Goal: Use online tool/utility: Use online tool/utility

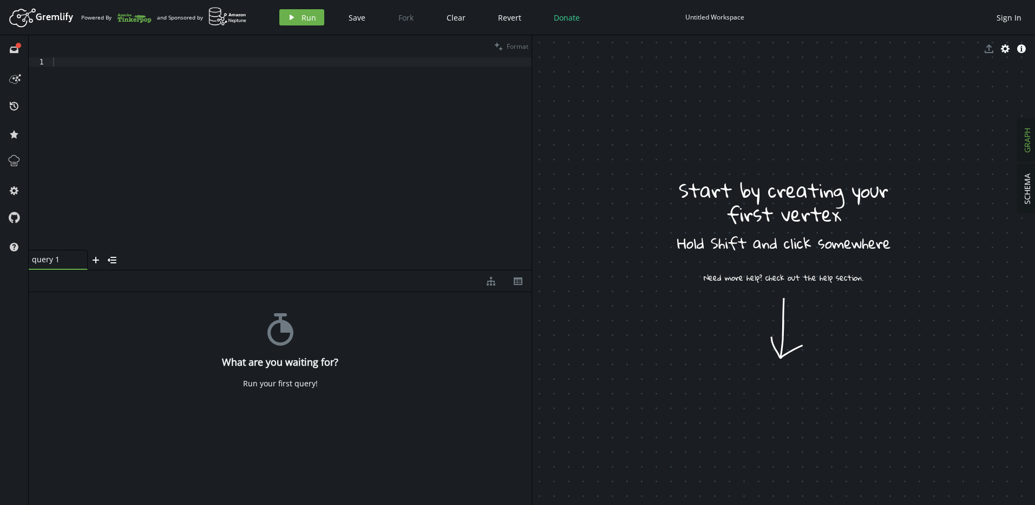
click at [313, 122] on div at bounding box center [291, 162] width 481 height 211
click at [189, 113] on div at bounding box center [291, 162] width 481 height 211
type textarea "g"
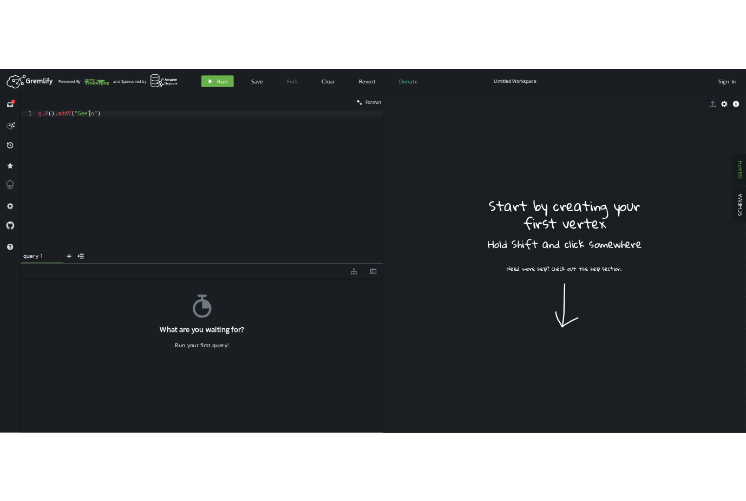
scroll to position [0, 79]
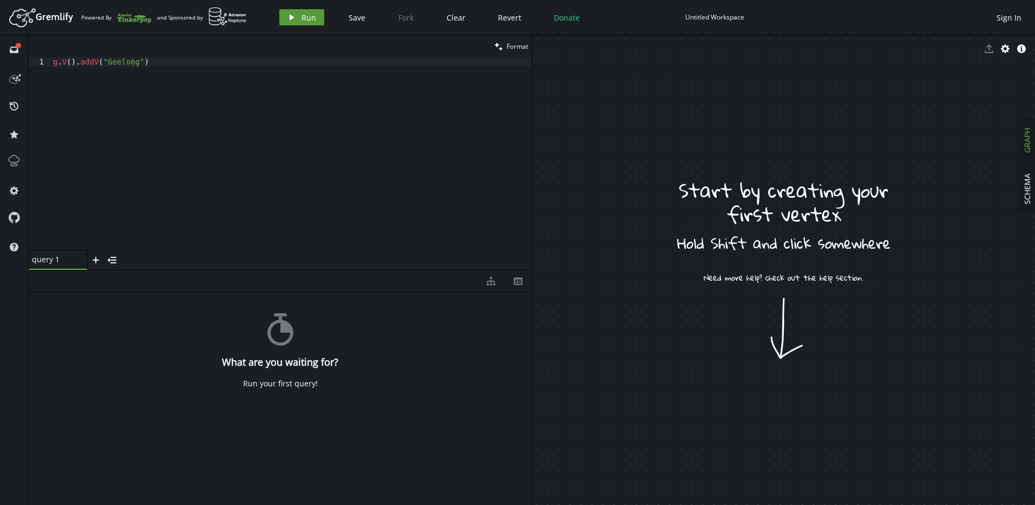
click at [316, 24] on button "play Run" at bounding box center [301, 17] width 45 height 16
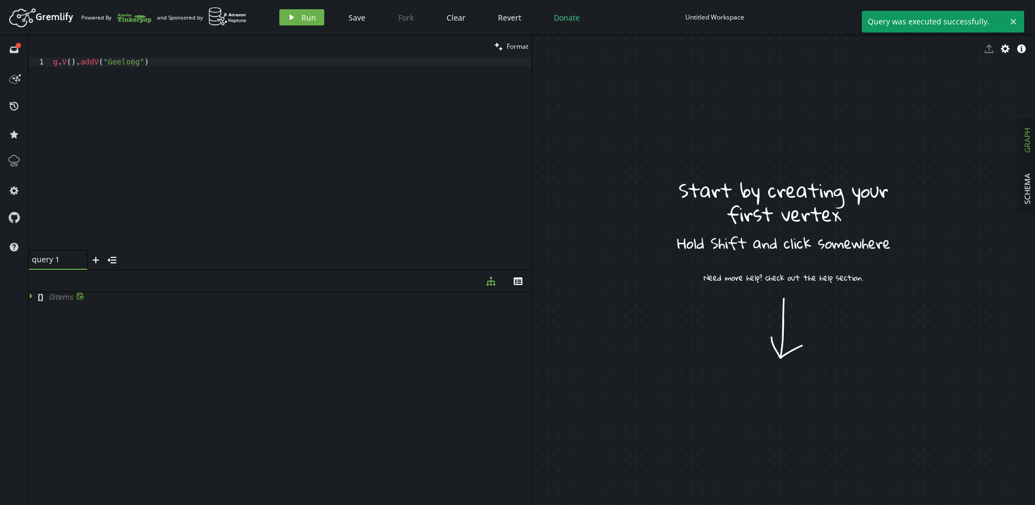
click at [31, 296] on icon at bounding box center [31, 296] width 3 height 5
click at [58, 299] on span "0 item s" at bounding box center [58, 296] width 24 height 10
click at [34, 295] on icon at bounding box center [32, 296] width 5 height 3
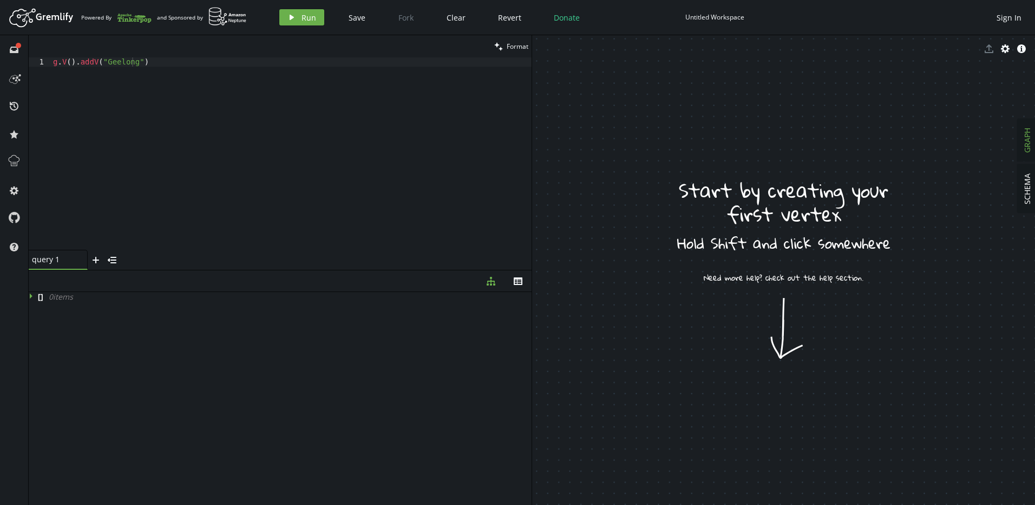
click at [491, 278] on icon "button" at bounding box center [491, 281] width 9 height 9
click at [524, 279] on button "th" at bounding box center [518, 280] width 27 height 21
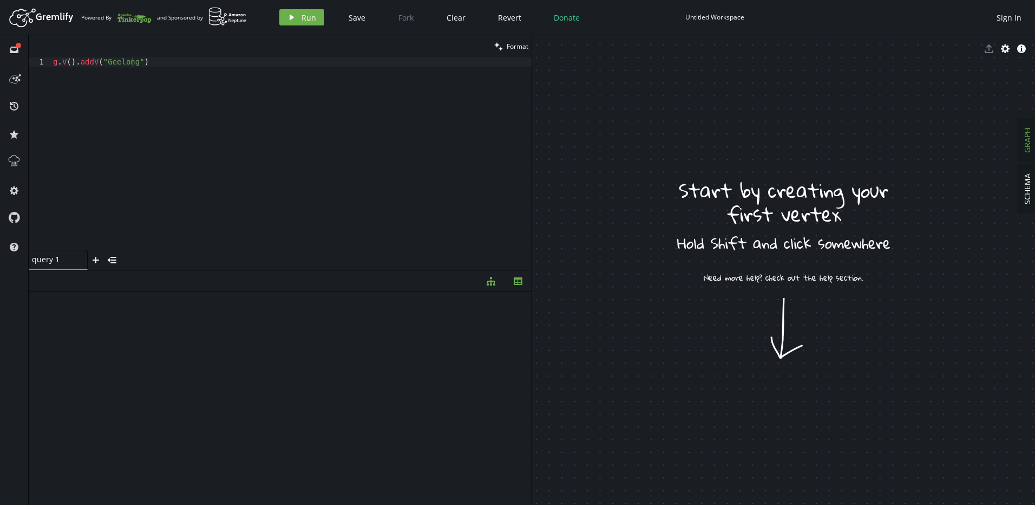
click at [500, 283] on button "diagram-tree" at bounding box center [491, 280] width 27 height 21
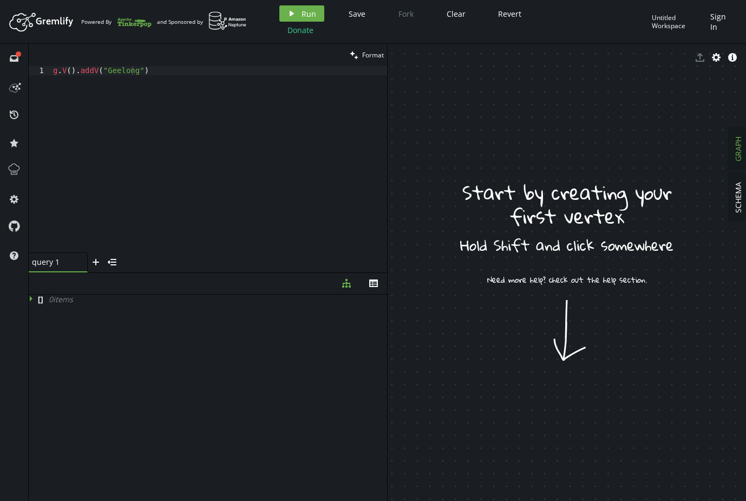
click at [180, 66] on div "clean Format" at bounding box center [208, 55] width 358 height 22
drag, startPoint x: 168, startPoint y: 69, endPoint x: 12, endPoint y: 69, distance: 156.5
click at [12, 69] on div "full-circle inbox history star cog help clean Format g.V().addV("Geelong") 1 g …" at bounding box center [373, 272] width 746 height 457
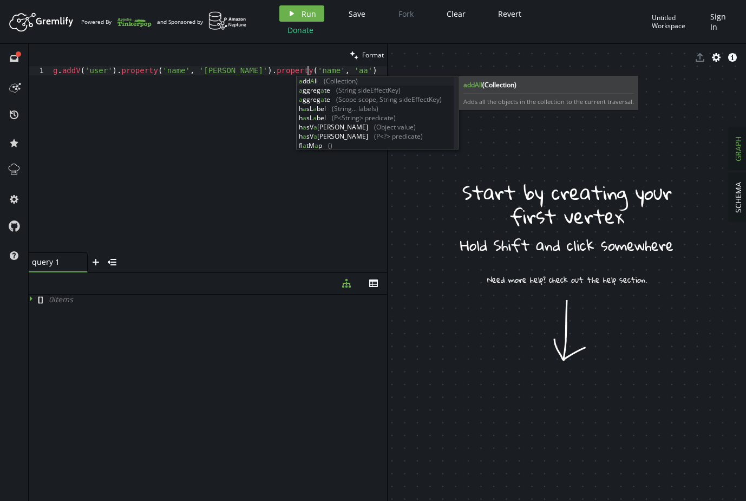
scroll to position [0, 258]
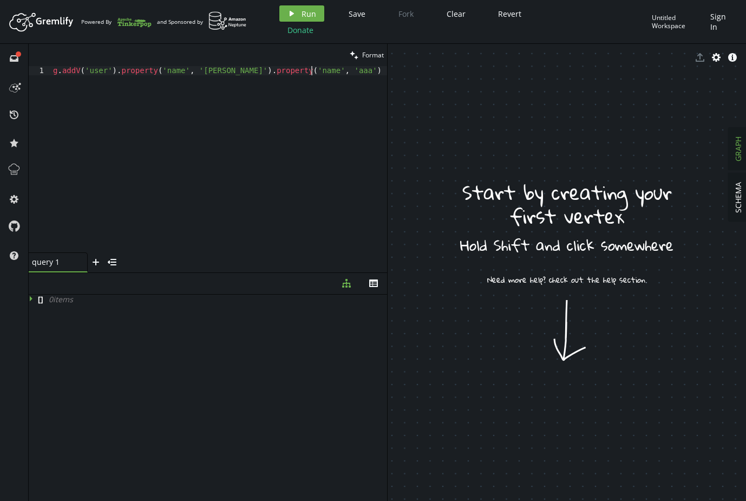
click at [266, 71] on div "g . addV ( 'user' ) . property ( 'name' , '[PERSON_NAME]' ) . property ( 'name'…" at bounding box center [219, 168] width 336 height 205
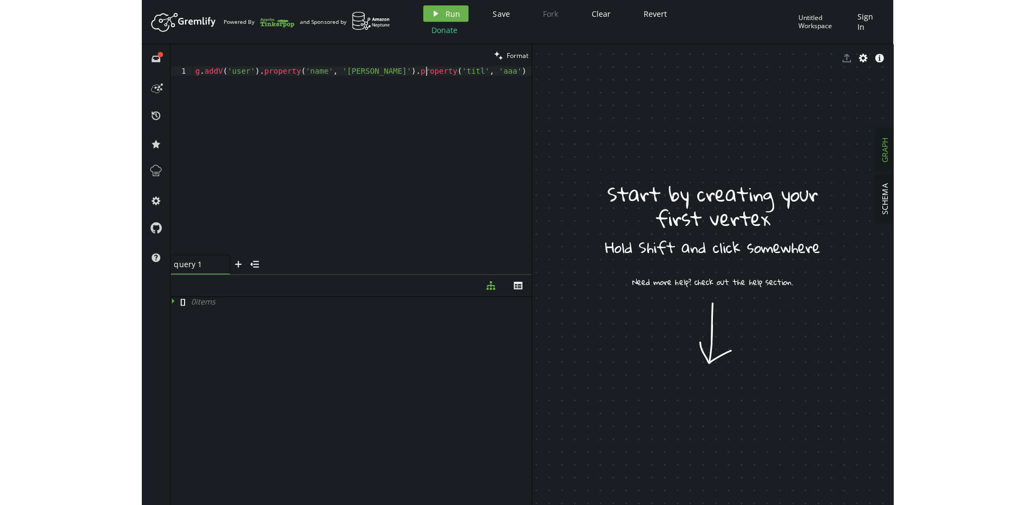
scroll to position [0, 233]
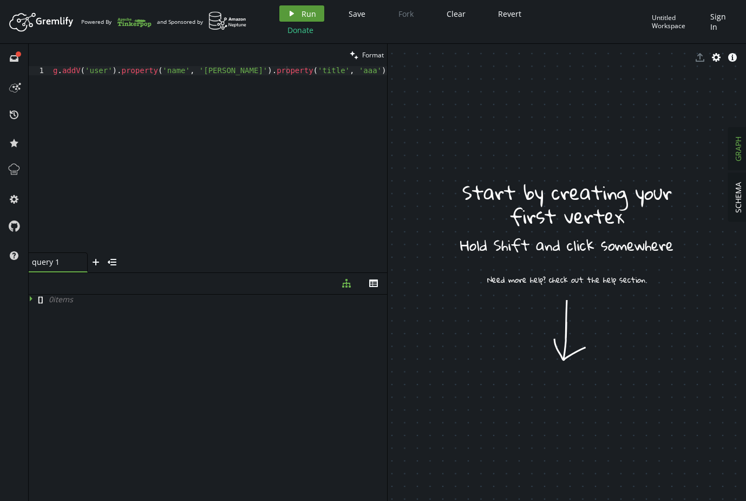
click at [309, 16] on span "Run" at bounding box center [309, 14] width 15 height 10
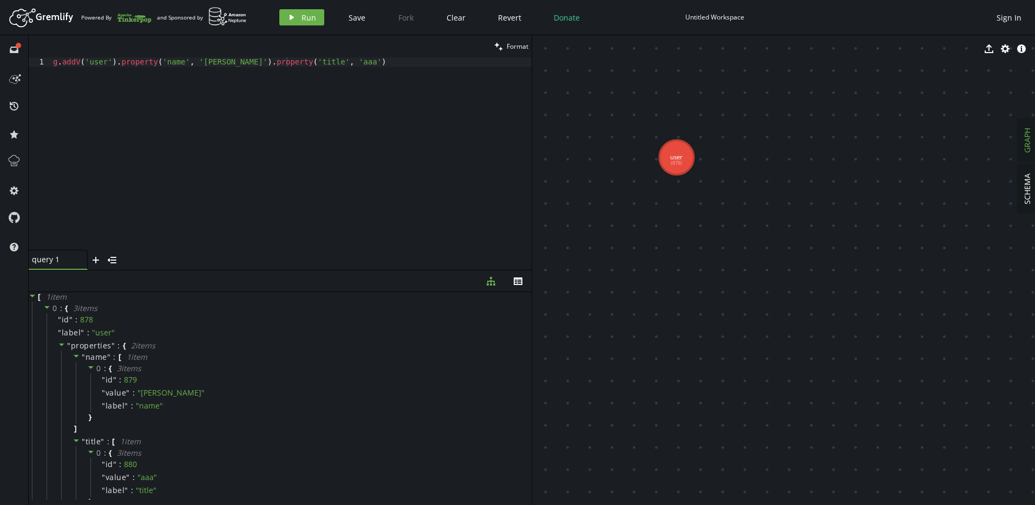
drag, startPoint x: 640, startPoint y: 143, endPoint x: 704, endPoint y: 200, distance: 85.9
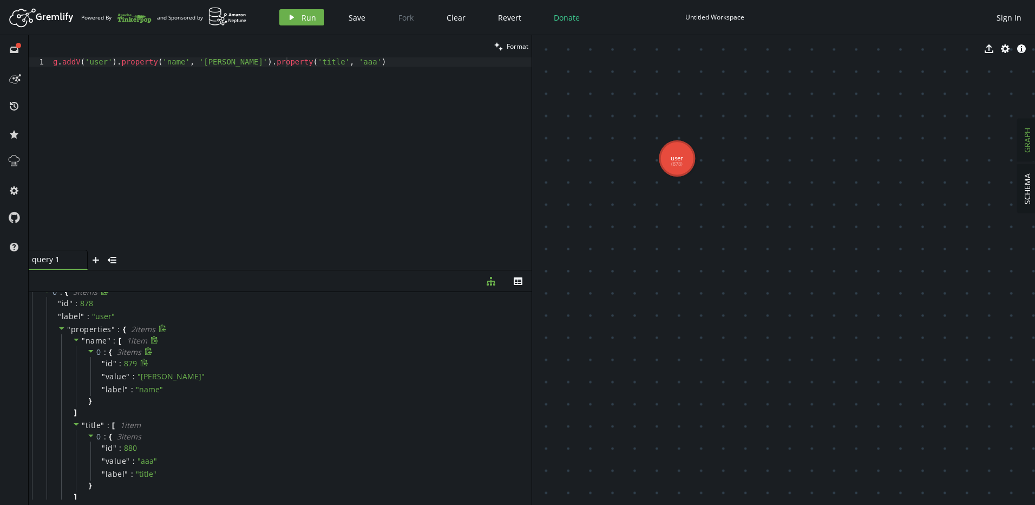
scroll to position [0, 0]
click at [362, 189] on div "g . addV ( 'user' ) . property ( 'name' , '[PERSON_NAME]' ) . property ( 'title…" at bounding box center [291, 162] width 481 height 211
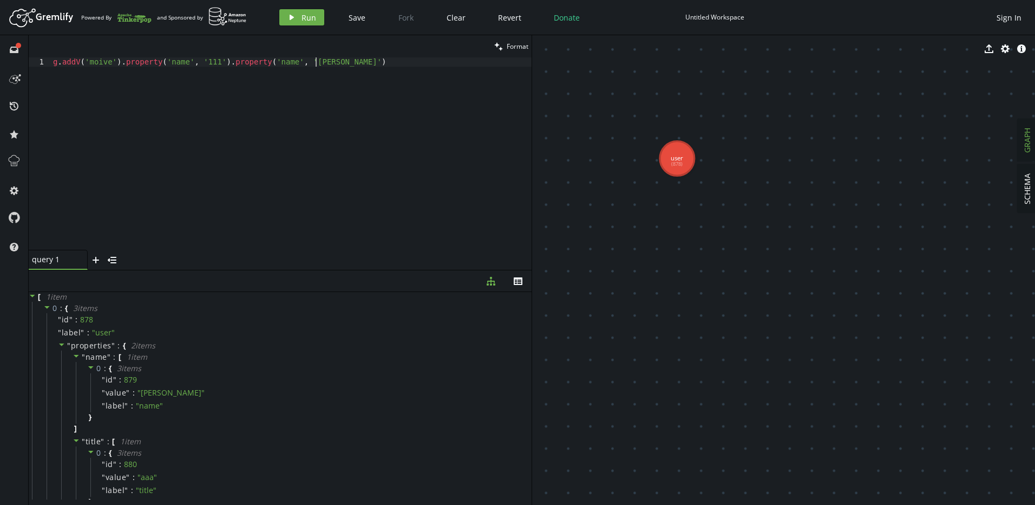
click at [269, 65] on div "g . addV ( 'moive' ) . property ( 'name' , '111' ) . property ( 'name' , '[PERS…" at bounding box center [291, 162] width 481 height 211
click at [307, 59] on div "g . addV ( 'moive' ) . property ( 'name' , '111' ) . property ( 'title' , '[PER…" at bounding box center [291, 162] width 481 height 211
click at [307, 58] on div "g . addV ( 'moive' ) . property ( 'name' , '111' ) . property ( 'title' , '[PER…" at bounding box center [291, 162] width 481 height 211
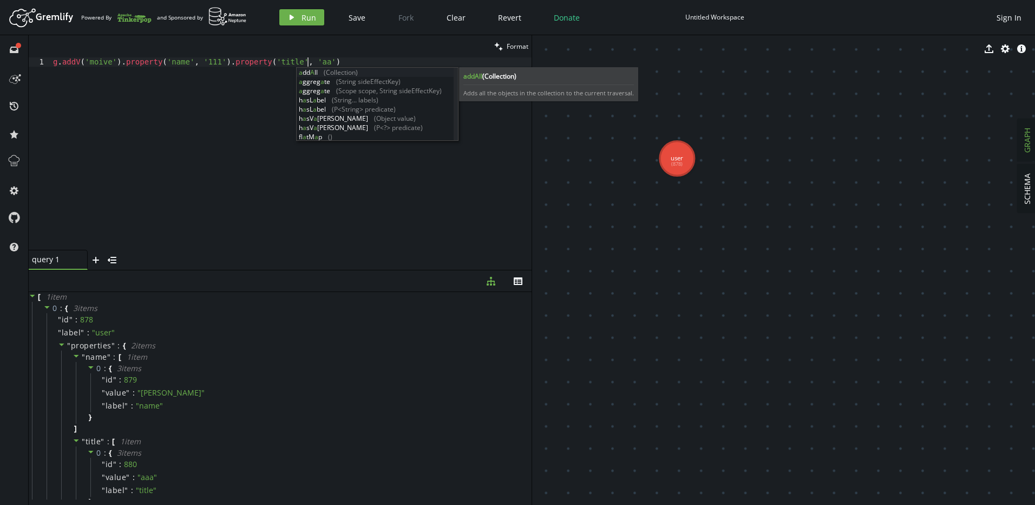
scroll to position [0, 258]
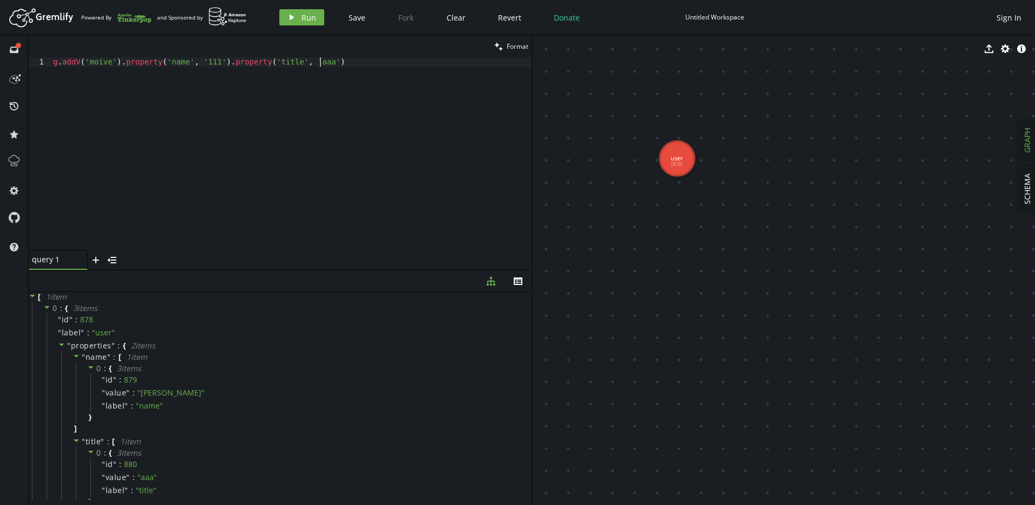
click at [358, 60] on div "g . addV ( 'moive' ) . property ( 'name' , '111' ) . property ( 'title' , 'aaa'…" at bounding box center [291, 162] width 481 height 211
click at [308, 12] on span "Run" at bounding box center [309, 17] width 15 height 10
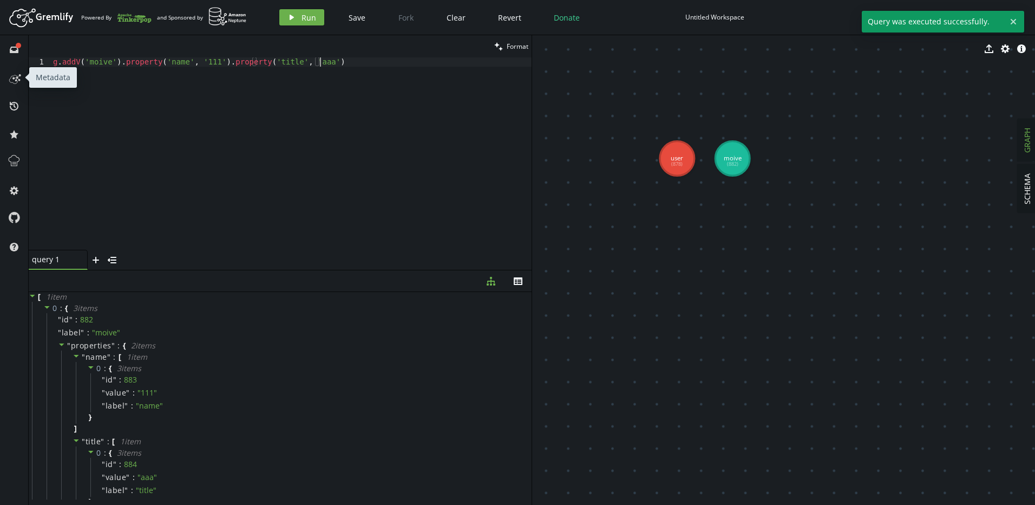
drag, startPoint x: 380, startPoint y: 75, endPoint x: 14, endPoint y: 67, distance: 366.2
click at [14, 67] on div "full-circle inbox history star cog help clean Format g.addV('moive').property('…" at bounding box center [517, 270] width 1035 height 470
click at [341, 88] on div "g . addV ( 'moive' ) . property ( 'name' , '111' ) . property ( 'title' , 'aaa'…" at bounding box center [291, 162] width 481 height 211
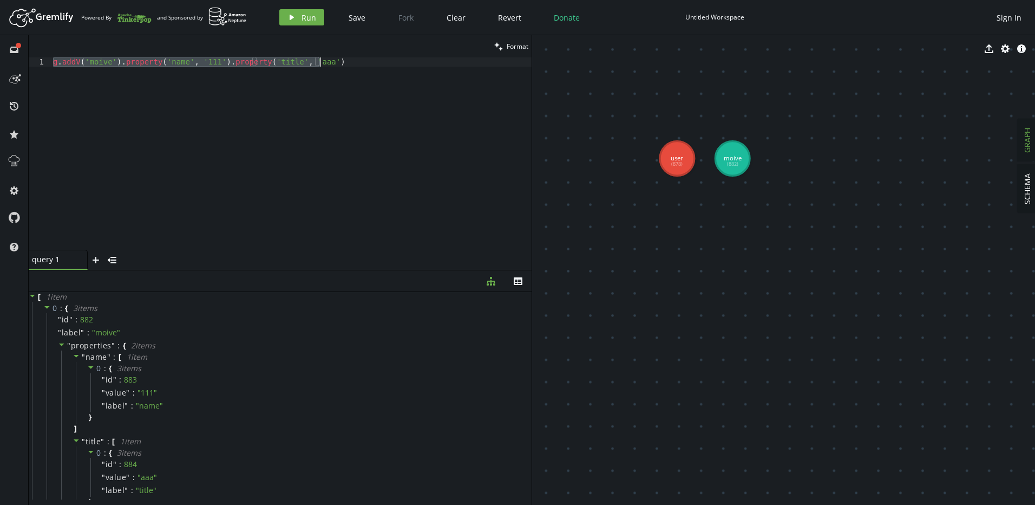
type textarea "."
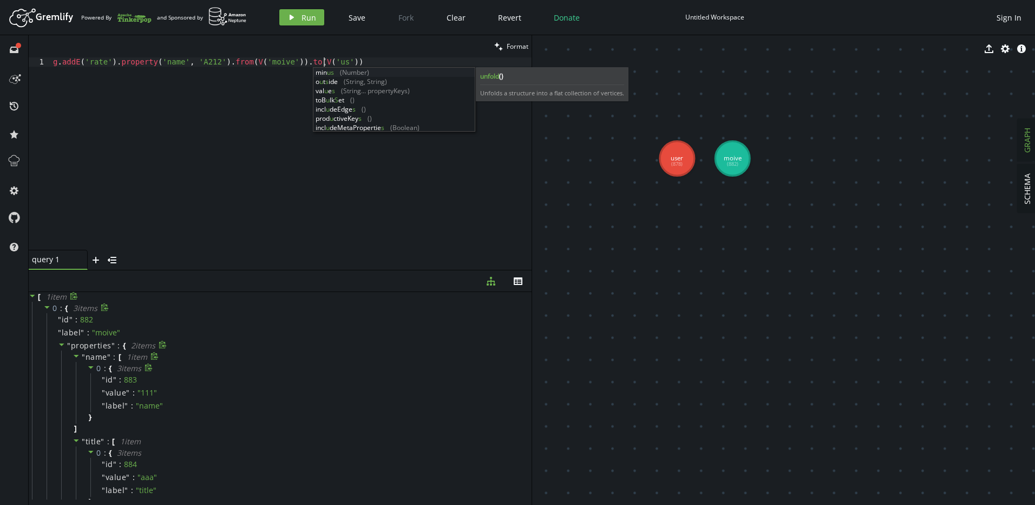
scroll to position [0, 279]
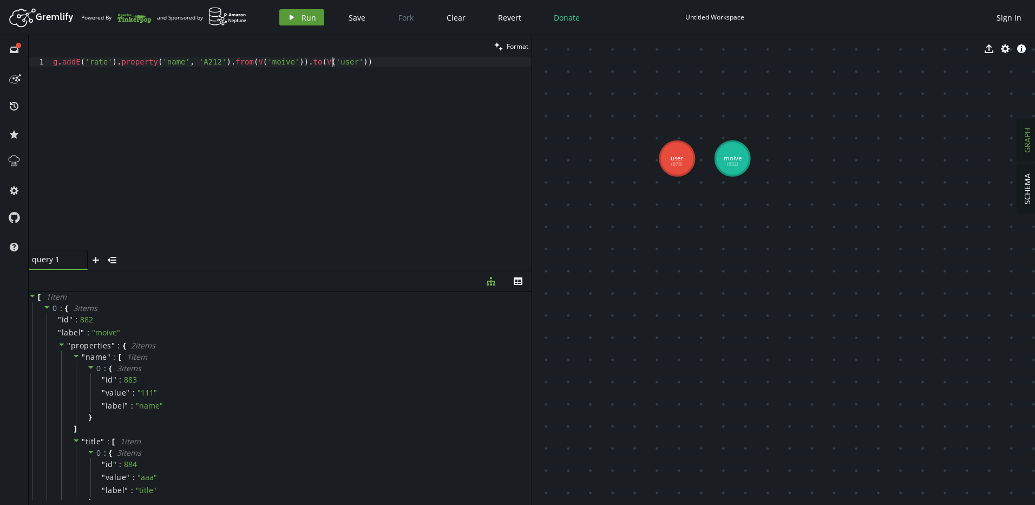
click at [298, 18] on button "play Run" at bounding box center [301, 17] width 45 height 16
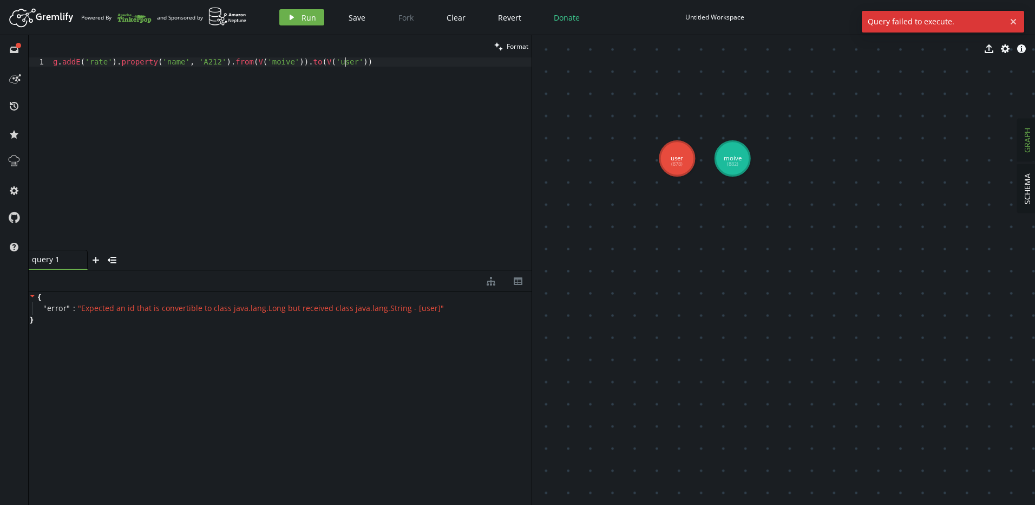
click at [343, 169] on div "g . addE ( 'rate' ) . property ( 'name' , 'A212' ) . from ( V ( 'moive' )) . to…" at bounding box center [291, 162] width 481 height 211
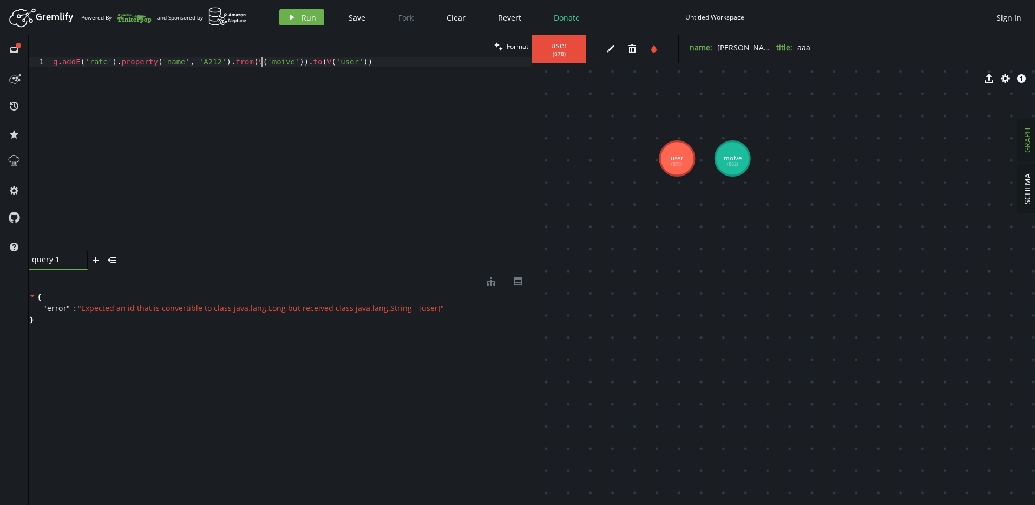
click at [263, 62] on div "g . addE ( 'rate' ) . property ( 'name' , 'A212' ) . from ( V ( 'moive' )) . to…" at bounding box center [291, 162] width 481 height 211
click at [314, 62] on div "g . addE ( 'rate' ) . property ( 'name' , 'A212' ) . from ( V ( '878' )) . to (…" at bounding box center [291, 162] width 481 height 211
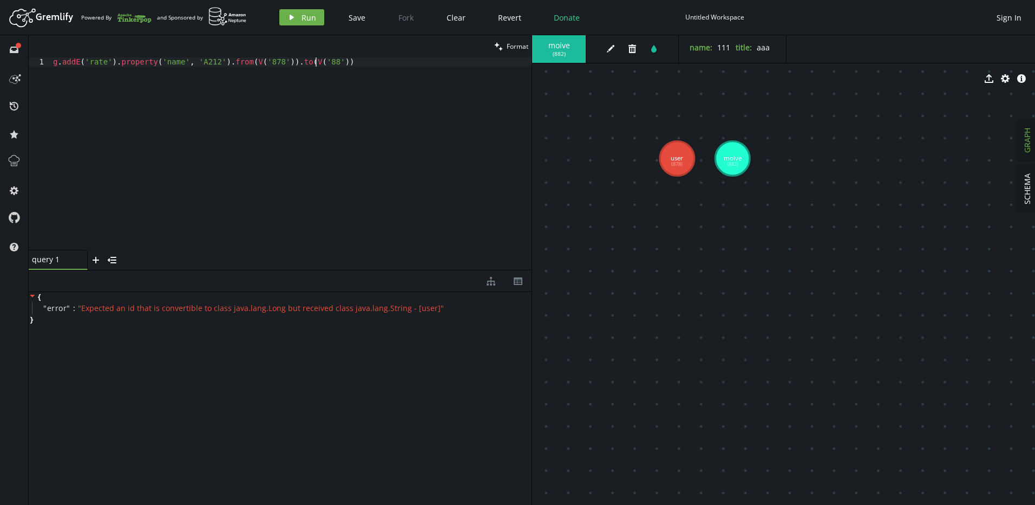
scroll to position [0, 266]
click at [362, 82] on div "g . addE ( 'rate' ) . property ( 'name' , 'A212' ) . from ( V ( '878' )) . to (…" at bounding box center [291, 162] width 481 height 211
click at [305, 15] on span "Run" at bounding box center [309, 17] width 15 height 10
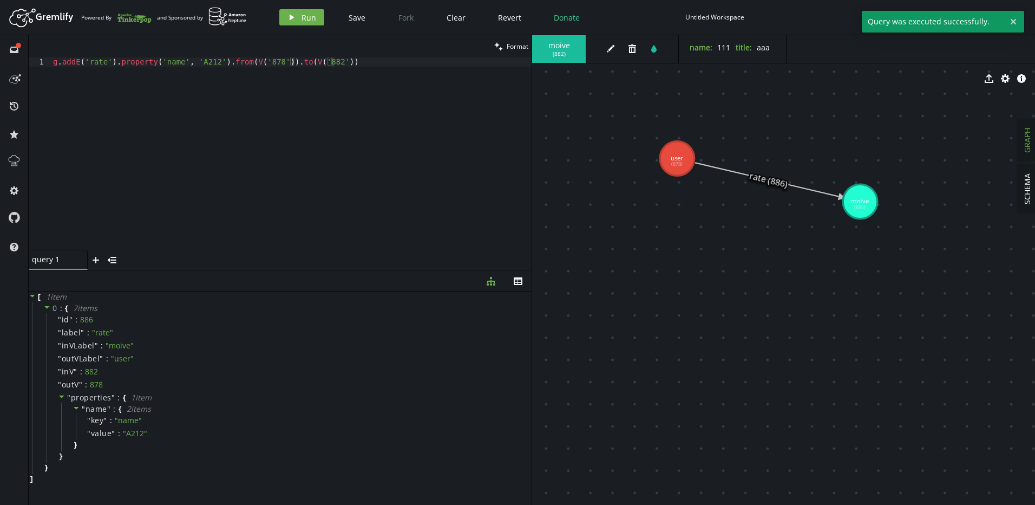
drag, startPoint x: 684, startPoint y: 232, endPoint x: 860, endPoint y: 201, distance: 178.6
click at [353, 90] on div "g . addE ( 'rate' ) . property ( 'name' , 'A212' ) . from ( V ( '878' )) . to (…" at bounding box center [291, 162] width 481 height 211
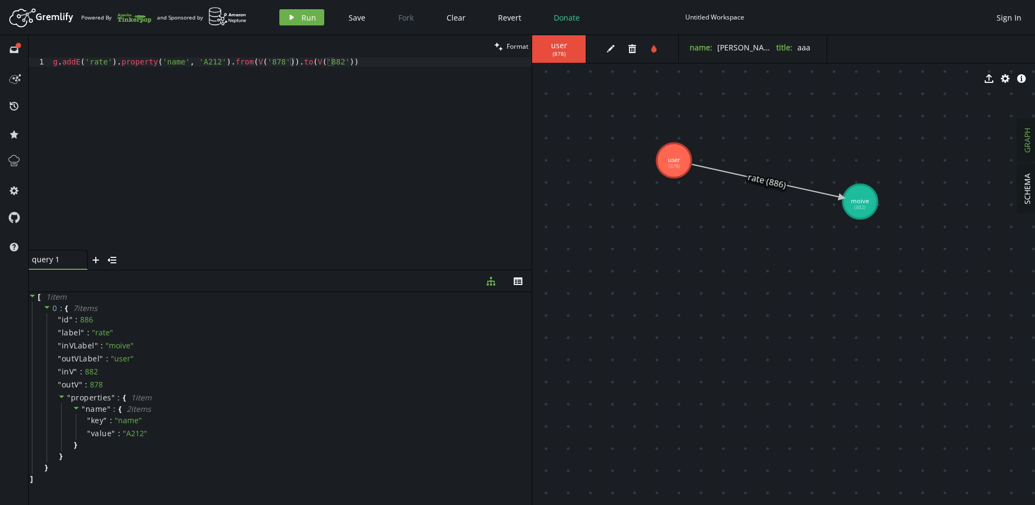
click at [363, 99] on div "g . addE ( 'rate' ) . property ( 'name' , 'A212' ) . from ( V ( '878' )) . to (…" at bounding box center [291, 162] width 481 height 211
drag, startPoint x: 252, startPoint y: 54, endPoint x: 15, endPoint y: 48, distance: 237.3
click at [15, 48] on div "full-circle inbox history star cog help clean Format g.addE('rate').property('n…" at bounding box center [517, 270] width 1035 height 470
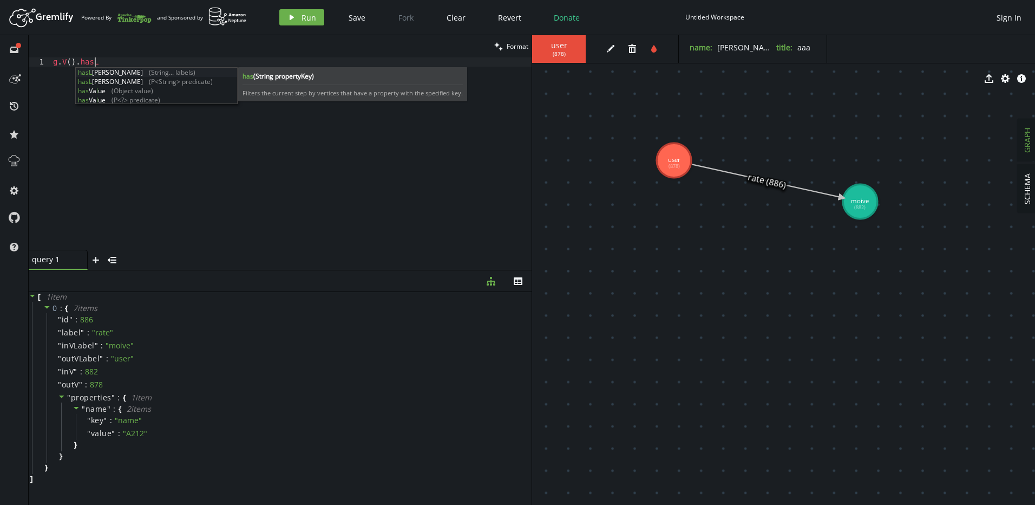
scroll to position [0, 41]
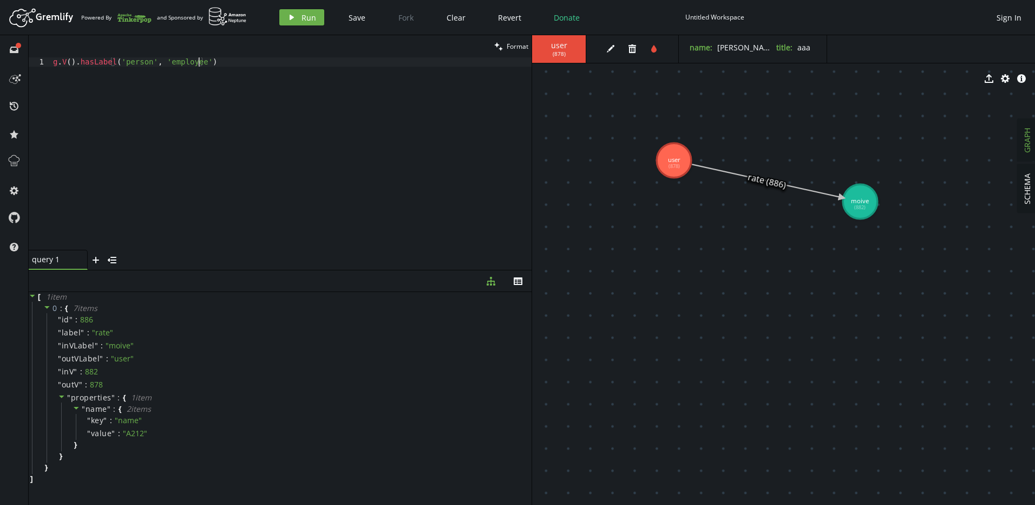
click at [134, 63] on div "g . V ( ) . hasLabel ( 'person' , 'employee' )" at bounding box center [291, 162] width 481 height 211
click at [161, 63] on div "g . V ( ) . hasLabel ( 'aaa' , 'employee' )" at bounding box center [291, 162] width 481 height 211
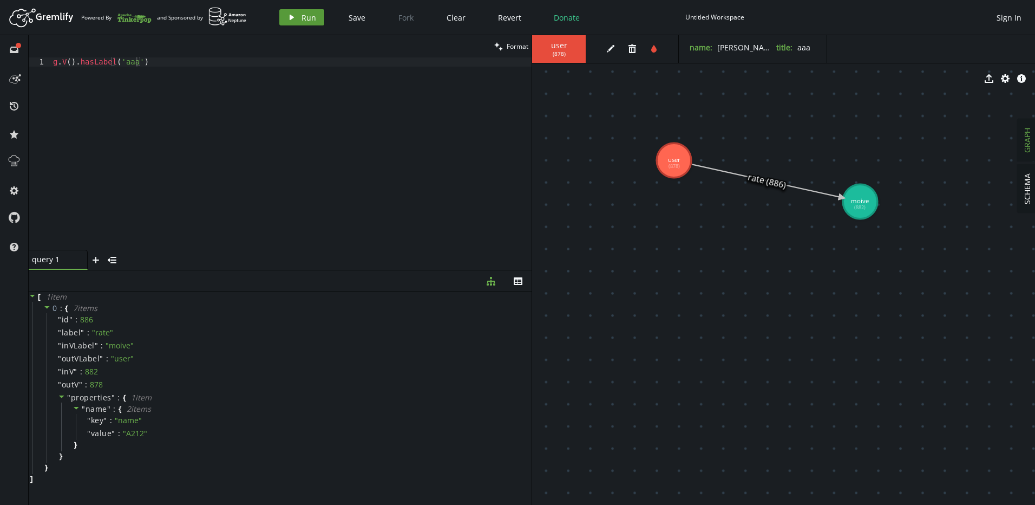
click at [308, 18] on span "Run" at bounding box center [309, 17] width 15 height 10
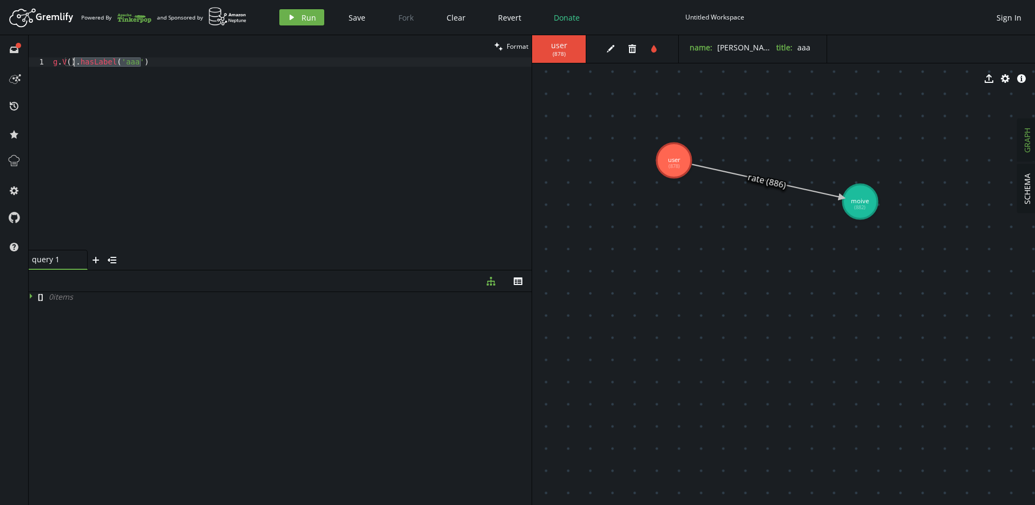
drag, startPoint x: 152, startPoint y: 66, endPoint x: 75, endPoint y: 62, distance: 77.0
click at [75, 62] on div "g . V ( ) . hasLabel ( 'aaa' )" at bounding box center [291, 162] width 481 height 211
click at [128, 64] on div "g . V ( ) . hasLabel ( 'aaa' )" at bounding box center [291, 153] width 481 height 192
click at [128, 64] on div "g . V ( ) . hasLabel ( 'aaa' )" at bounding box center [291, 162] width 481 height 211
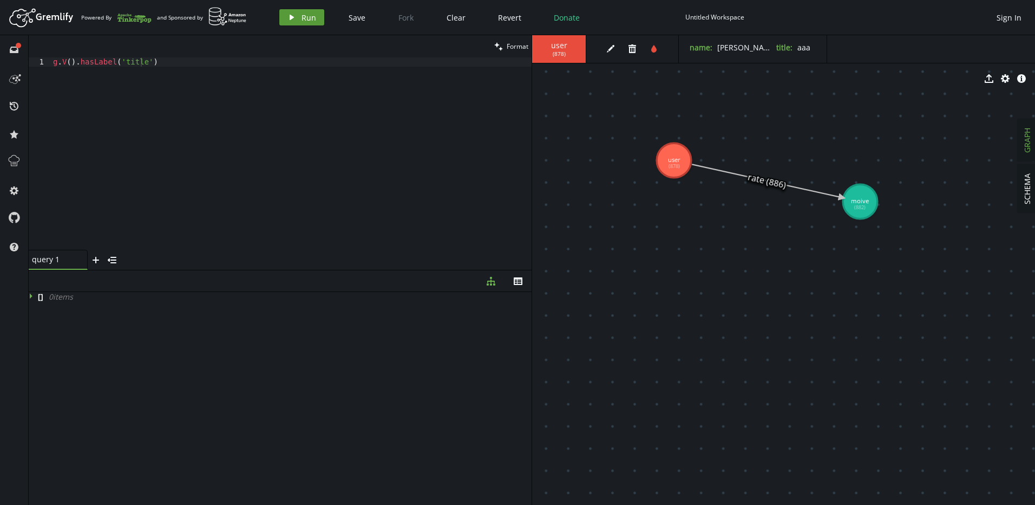
click at [302, 20] on span "Run" at bounding box center [309, 17] width 15 height 10
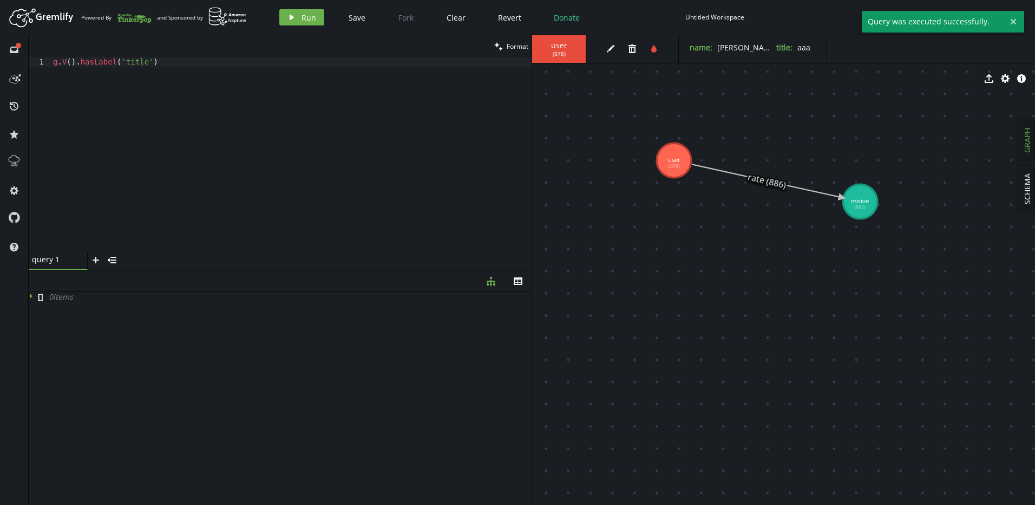
click at [301, 137] on div "g . V ( ) . hasLabel ( 'title' )" at bounding box center [291, 162] width 481 height 211
click at [108, 63] on div "g . V ( ) . hasLabel ( 'title' )" at bounding box center [291, 162] width 481 height 211
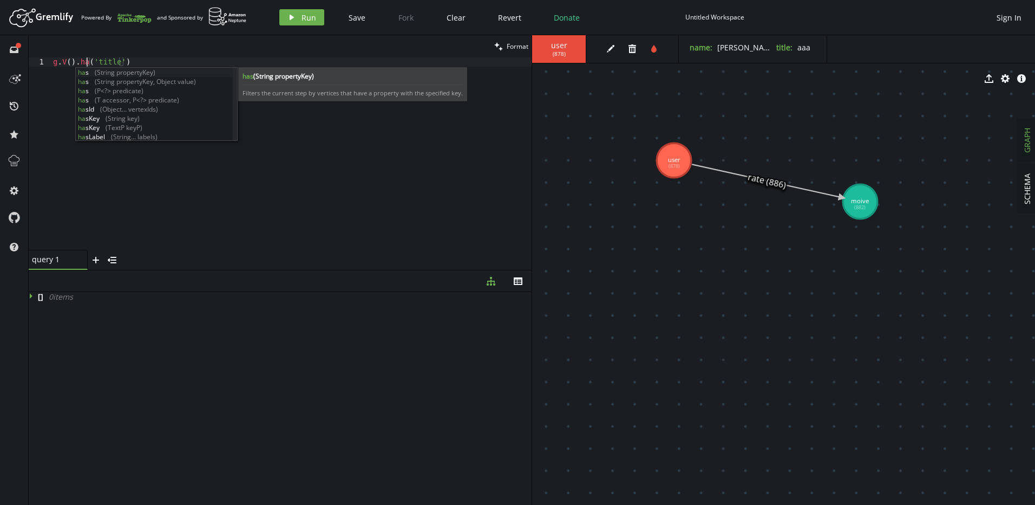
scroll to position [0, 37]
click at [408, 182] on div "g . V ( ) . has ( 'title' )" at bounding box center [291, 162] width 481 height 211
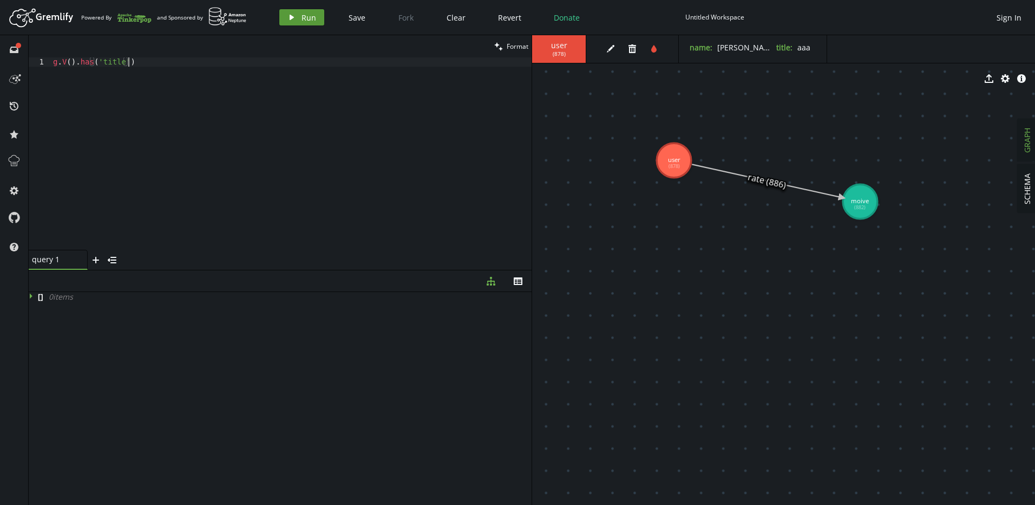
type textarea "g.V().has('title')"
click at [308, 18] on span "Run" at bounding box center [309, 17] width 15 height 10
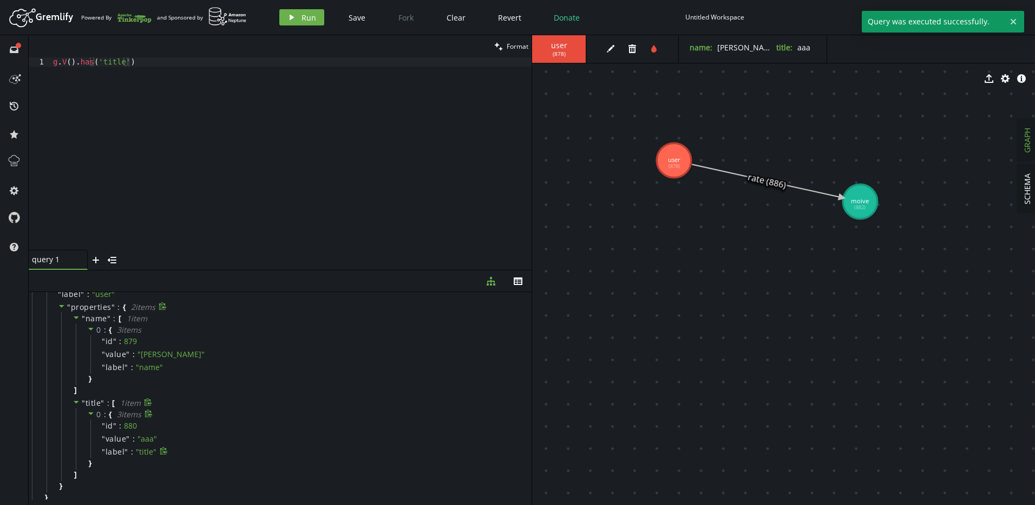
scroll to position [0, 0]
